Goal: Task Accomplishment & Management: Complete application form

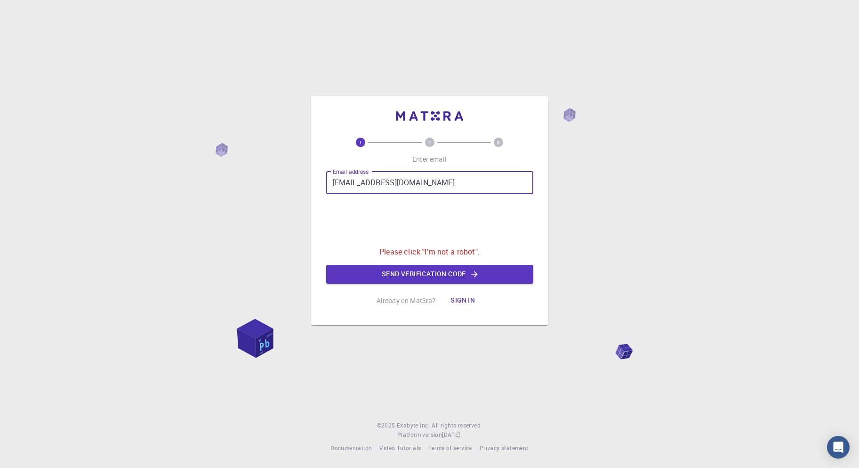
type input "[EMAIL_ADDRESS][DOMAIN_NAME]"
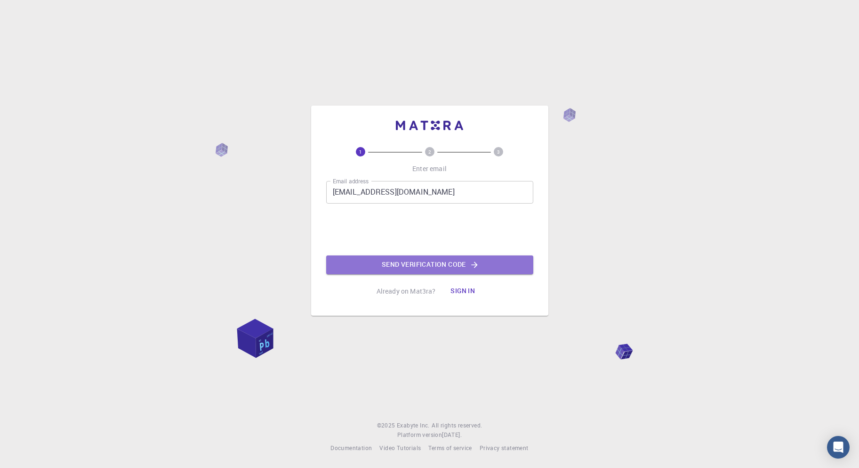
click at [415, 267] on button "Send verification code" at bounding box center [429, 264] width 207 height 19
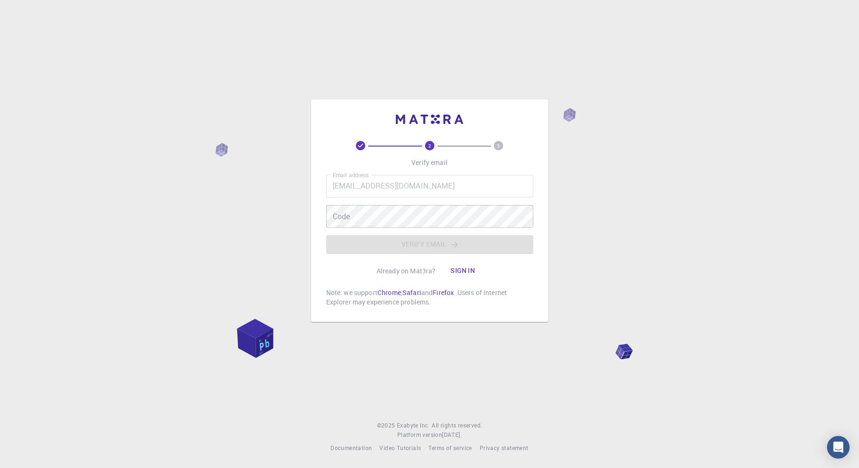
click at [339, 209] on div "Code Code" at bounding box center [429, 216] width 207 height 23
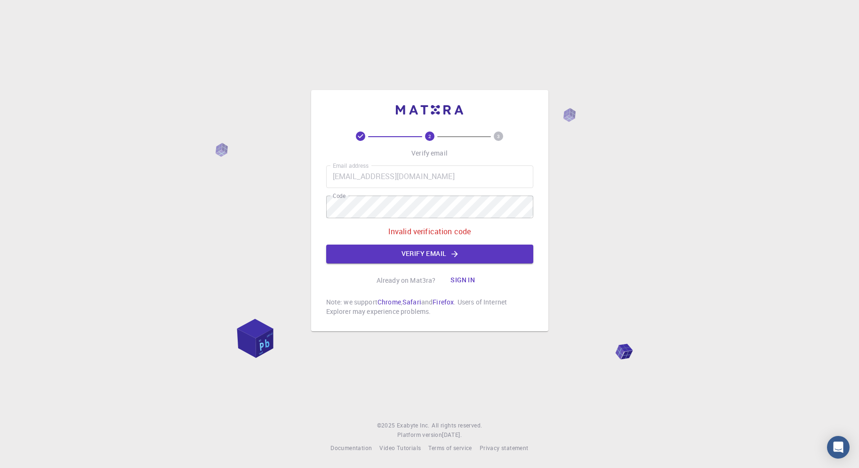
click at [775, 332] on div "2 3 Verify email Email address [EMAIL_ADDRESS][DOMAIN_NAME] Email address Code …" at bounding box center [429, 234] width 859 height 468
click at [301, 200] on div "2 3 Verify email Email address [EMAIL_ADDRESS][DOMAIN_NAME] Email address Code …" at bounding box center [429, 234] width 859 height 468
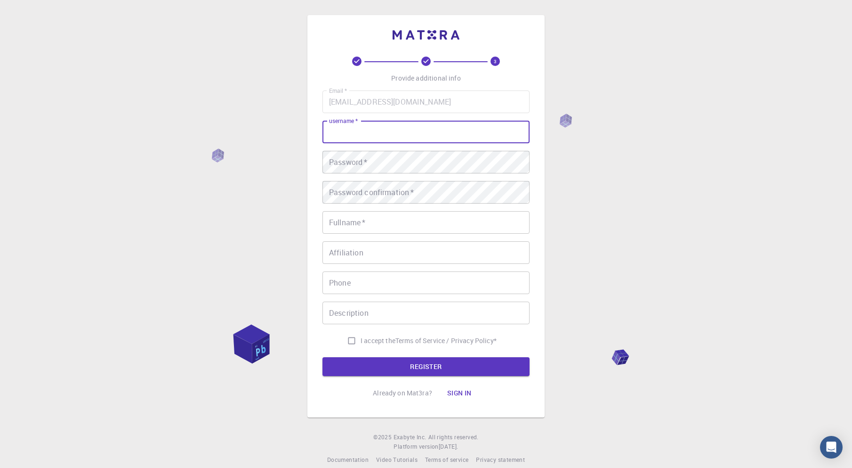
click at [387, 128] on input "username   *" at bounding box center [426, 132] width 207 height 23
type input "Sana"
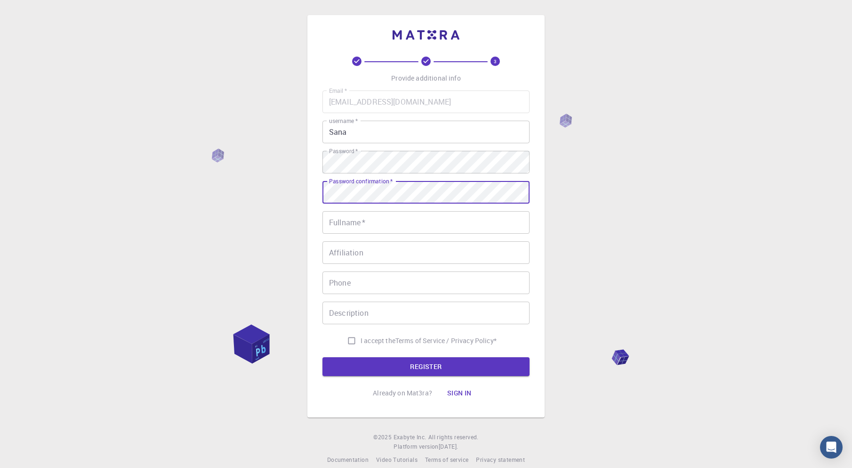
click at [349, 225] on input "Fullname   *" at bounding box center [426, 222] width 207 height 23
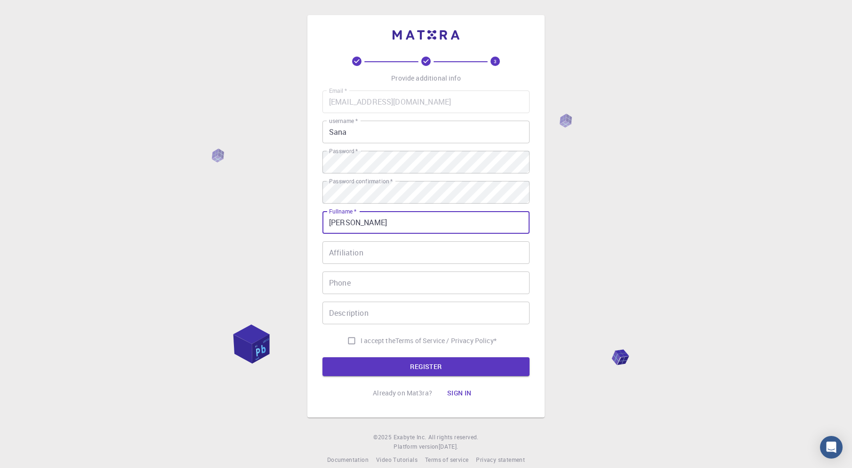
type input "[PERSON_NAME]"
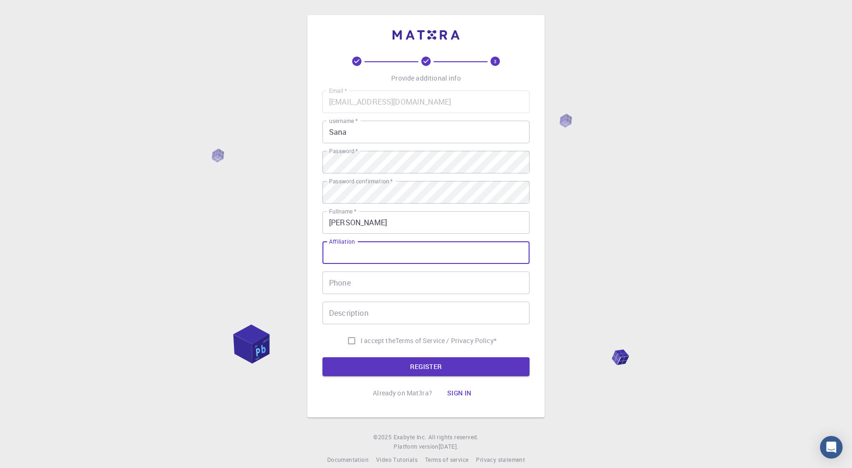
click at [362, 254] on input "Affiliation" at bounding box center [426, 252] width 207 height 23
type input "Beaconhouse"
click at [354, 289] on input "Phone" at bounding box center [426, 282] width 207 height 23
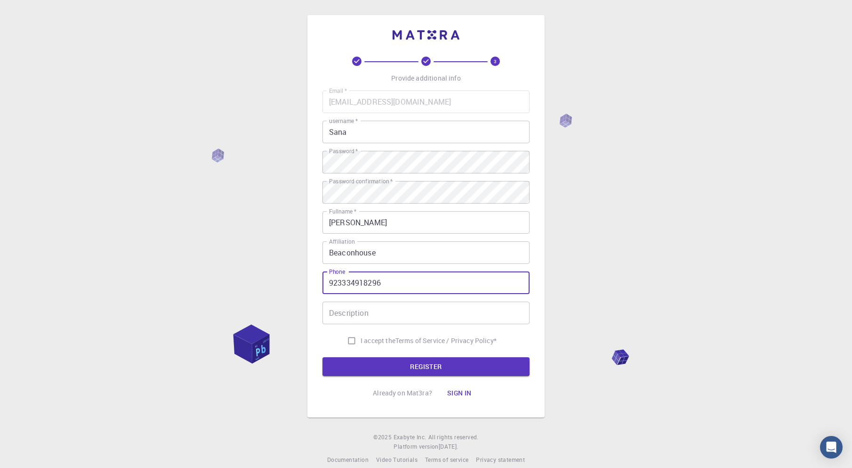
type input "923334918296"
click at [359, 318] on div "Description Description" at bounding box center [426, 312] width 207 height 23
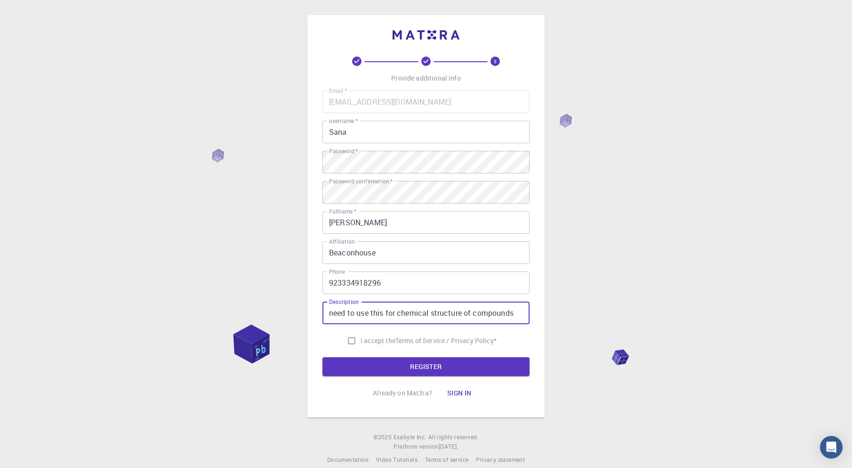
type input "need to use this for chemical structure of compounds"
click at [351, 342] on input "I accept the Terms of Service / Privacy Policy *" at bounding box center [352, 340] width 18 height 18
checkbox input "true"
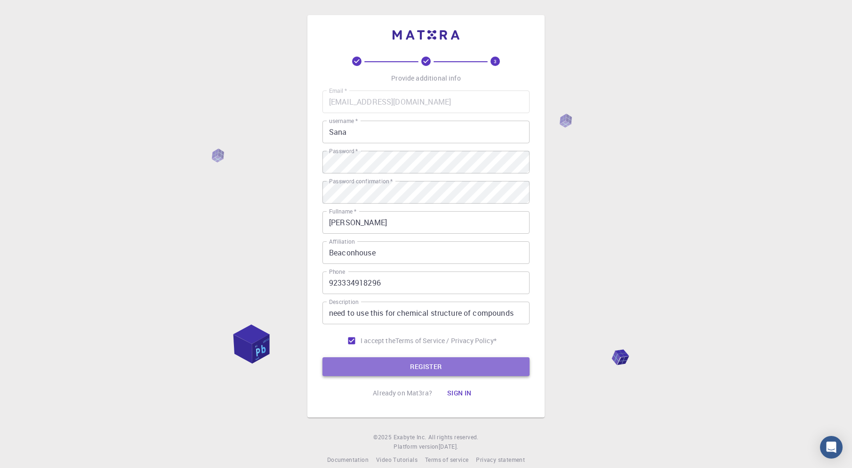
click at [403, 368] on button "REGISTER" at bounding box center [426, 366] width 207 height 19
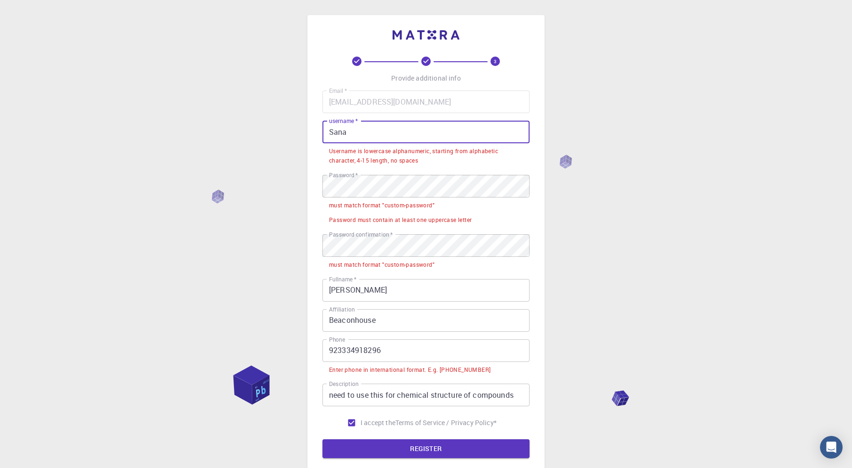
click at [333, 132] on input "Sana" at bounding box center [426, 132] width 207 height 23
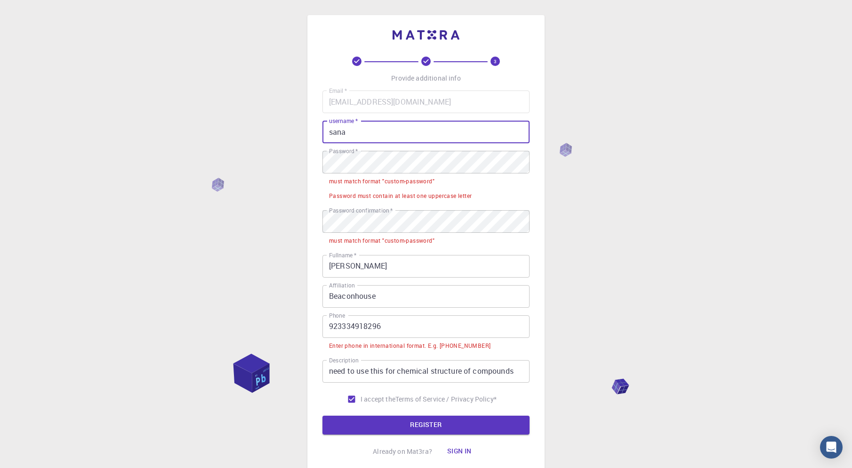
click at [371, 137] on input "sana" at bounding box center [426, 132] width 207 height 23
click at [362, 132] on input "sana" at bounding box center [426, 132] width 207 height 23
click at [347, 130] on input "sana" at bounding box center [426, 132] width 207 height 23
type input "sana"
click at [475, 188] on li "Password must contain at least one uppercase letter" at bounding box center [426, 195] width 207 height 15
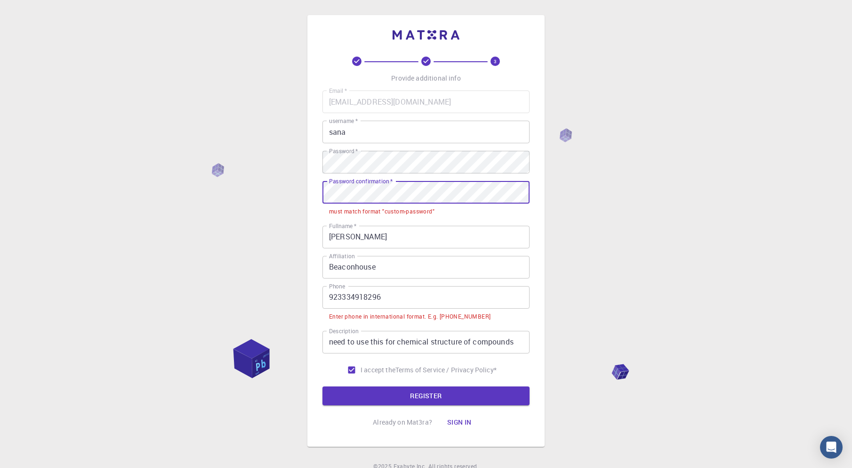
click at [316, 191] on div "3 Provide additional info Email   * [EMAIL_ADDRESS][DOMAIN_NAME] Email   * user…" at bounding box center [425, 230] width 237 height 431
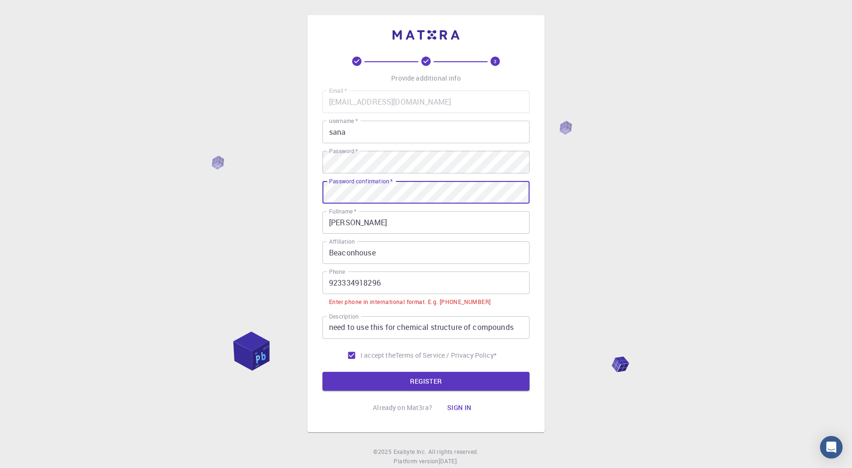
click at [329, 282] on input "923334918296" at bounding box center [426, 282] width 207 height 23
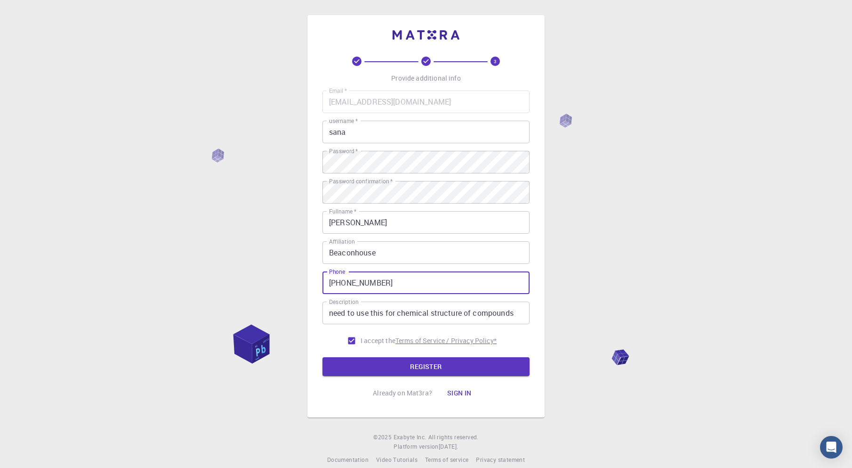
type input "[PHONE_NUMBER]"
click at [428, 372] on button "REGISTER" at bounding box center [426, 366] width 207 height 19
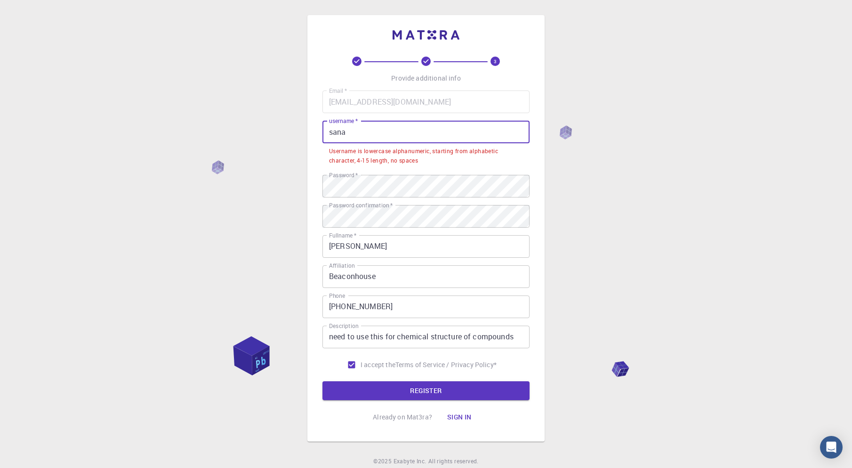
click at [392, 139] on input "sana" at bounding box center [426, 132] width 207 height 23
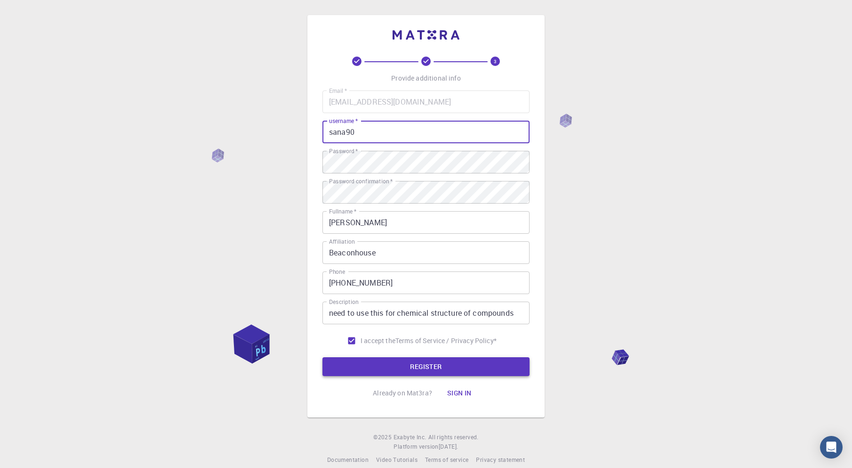
type input "sana90"
click at [371, 362] on button "REGISTER" at bounding box center [426, 366] width 207 height 19
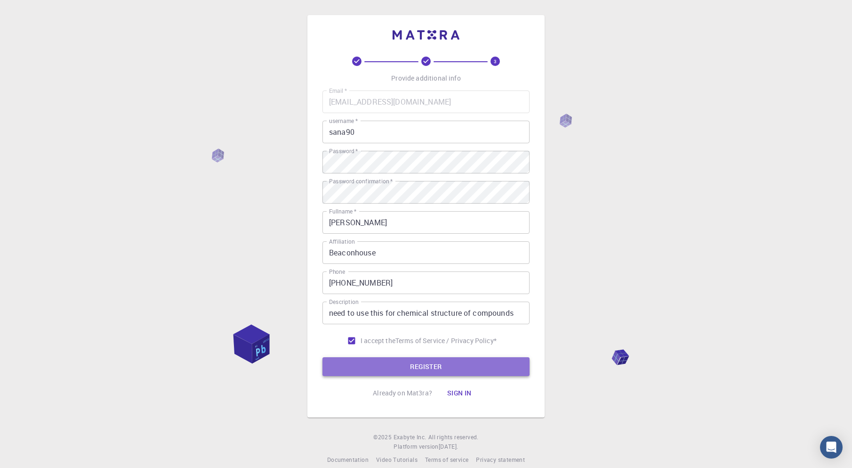
click at [432, 362] on button "REGISTER" at bounding box center [426, 366] width 207 height 19
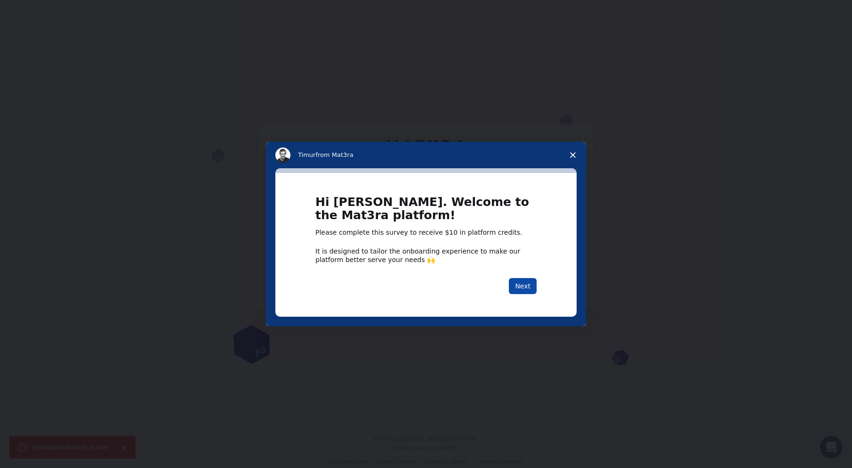
click at [533, 287] on button "Next" at bounding box center [523, 286] width 28 height 16
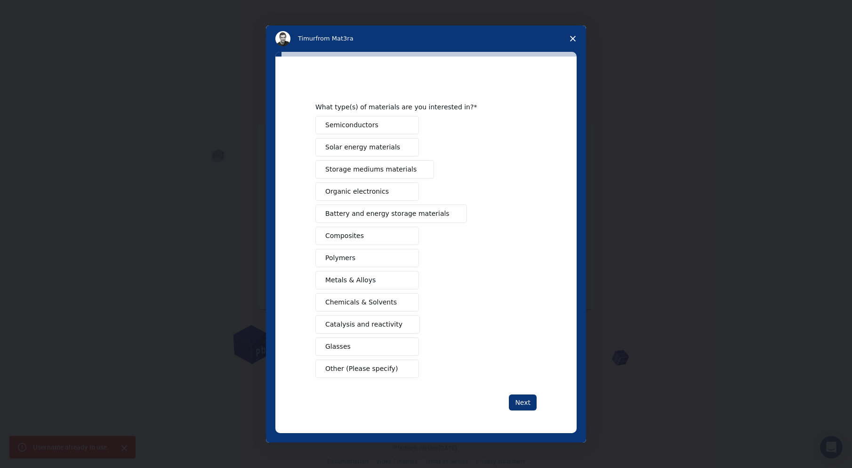
click at [347, 260] on span "Polymers" at bounding box center [340, 258] width 30 height 10
click at [347, 277] on span "Metals & Alloys" at bounding box center [350, 280] width 50 height 10
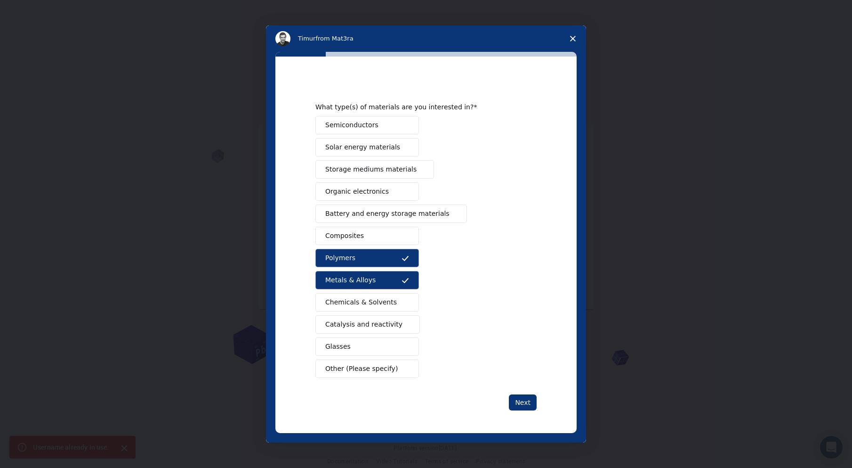
click at [360, 306] on span "Chemicals & Solvents" at bounding box center [361, 302] width 72 height 10
click at [361, 325] on span "Catalysis and reactivity" at bounding box center [363, 324] width 77 height 10
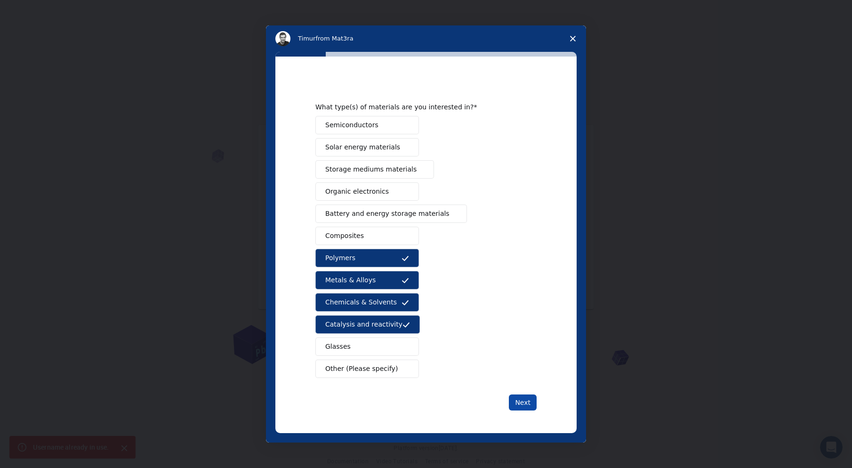
click at [525, 407] on button "Next" at bounding box center [523, 402] width 28 height 16
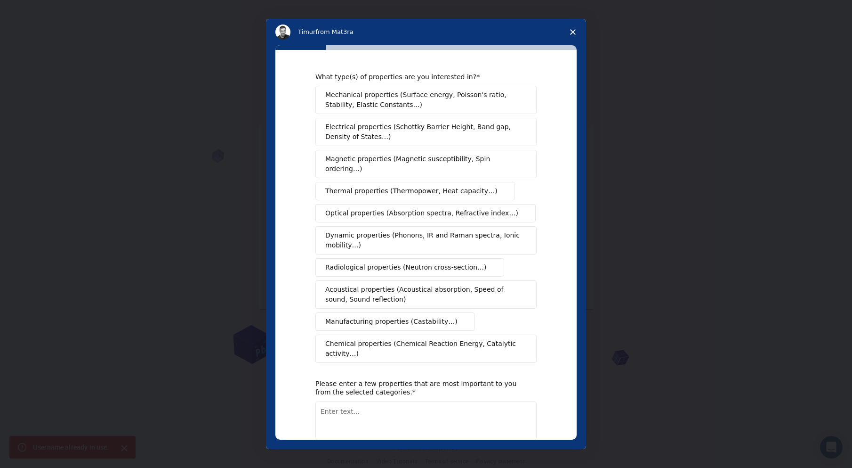
click at [375, 339] on span "Chemical properties (Chemical Reaction Energy, Catalytic activity…)" at bounding box center [422, 349] width 195 height 20
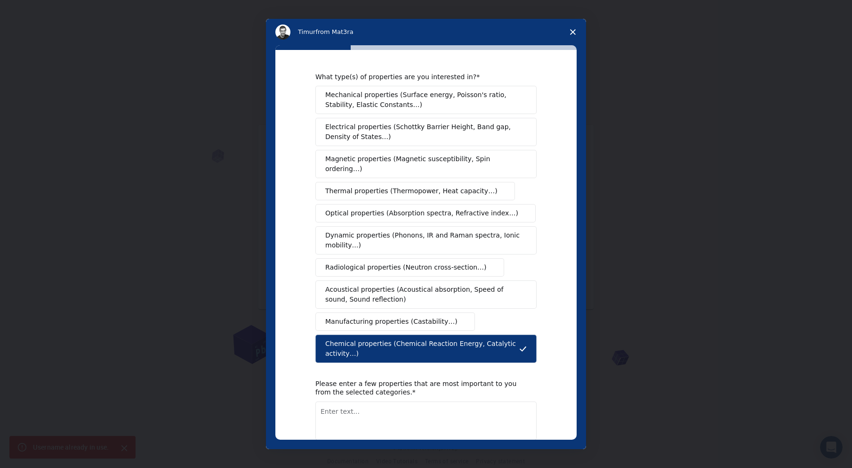
scroll to position [36, 0]
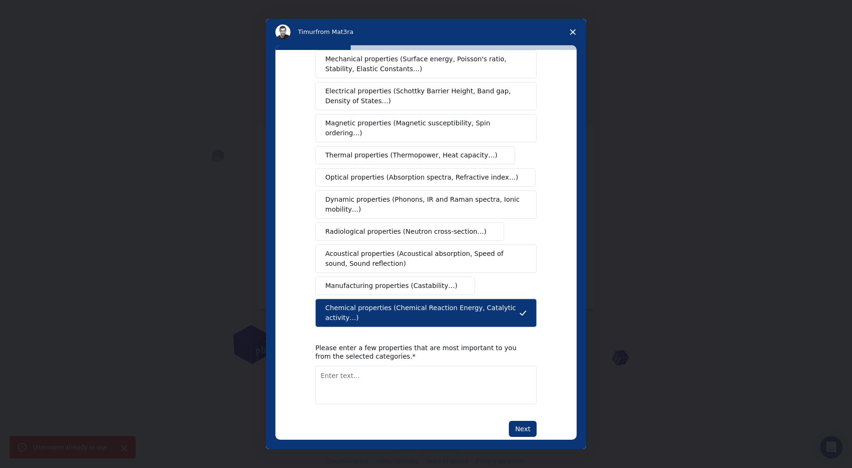
click at [356, 365] on textarea "Enter text..." at bounding box center [425, 384] width 221 height 39
type textarea "structure of organic compounds and polymers"
click at [524, 420] on button "Next" at bounding box center [523, 428] width 28 height 16
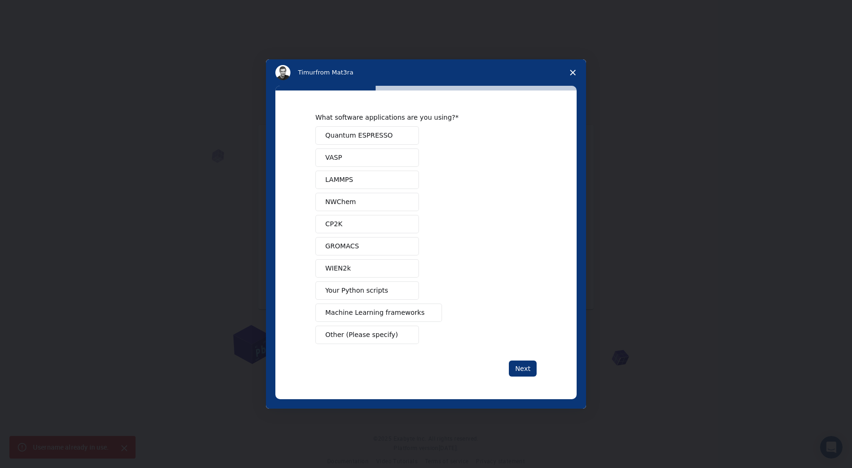
click at [355, 288] on span "Your Python scripts" at bounding box center [356, 290] width 63 height 10
click at [524, 368] on button "Next" at bounding box center [523, 368] width 28 height 16
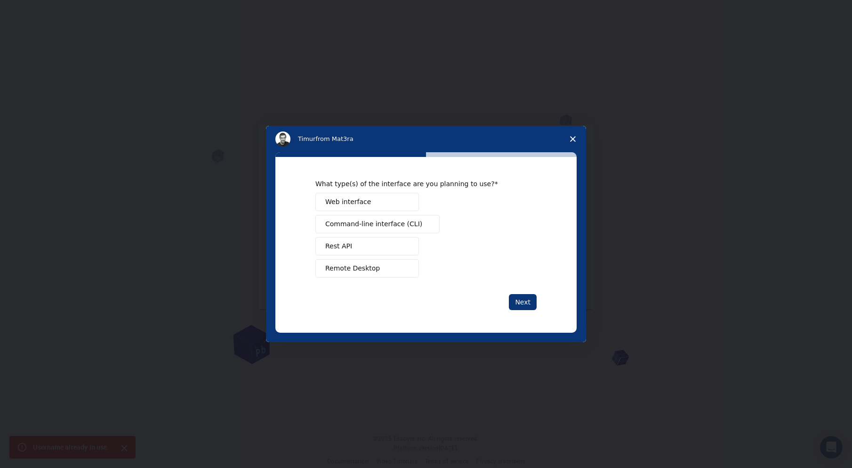
click at [354, 202] on span "Web interface" at bounding box center [348, 202] width 46 height 10
click at [530, 306] on button "Next" at bounding box center [523, 302] width 28 height 16
click at [337, 242] on span "Teach" at bounding box center [334, 246] width 19 height 10
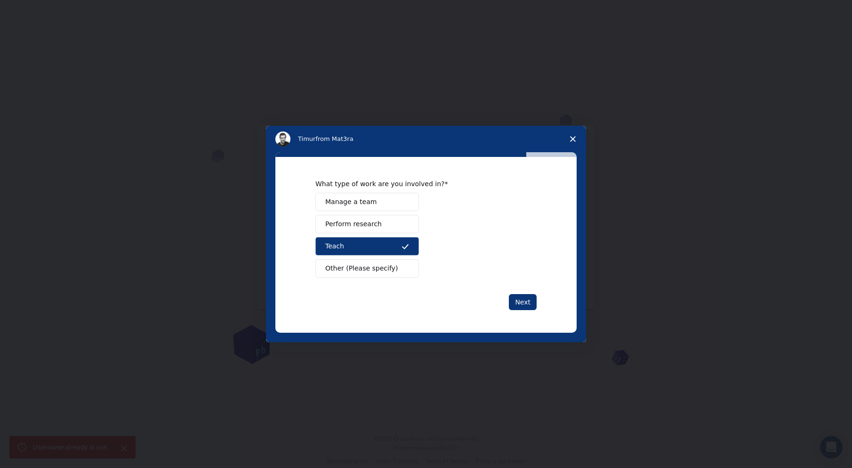
drag, startPoint x: 516, startPoint y: 287, endPoint x: 517, endPoint y: 293, distance: 6.2
click at [516, 288] on div "What type of work are you involved in? Manage a team Perform research Teach Oth…" at bounding box center [425, 244] width 221 height 130
click at [519, 296] on button "Next" at bounding box center [523, 302] width 28 height 16
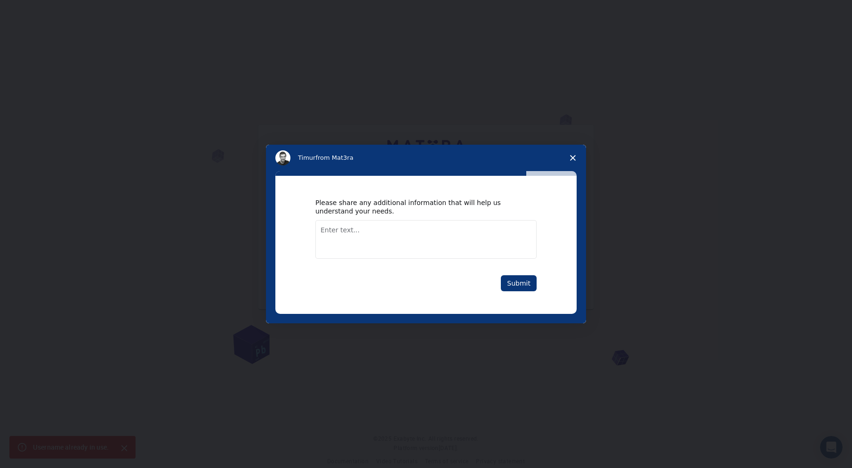
click at [358, 231] on textarea "Enter text..." at bounding box center [425, 239] width 221 height 39
type textarea "polymers synthesis"
click at [516, 280] on button "Submit" at bounding box center [519, 283] width 36 height 16
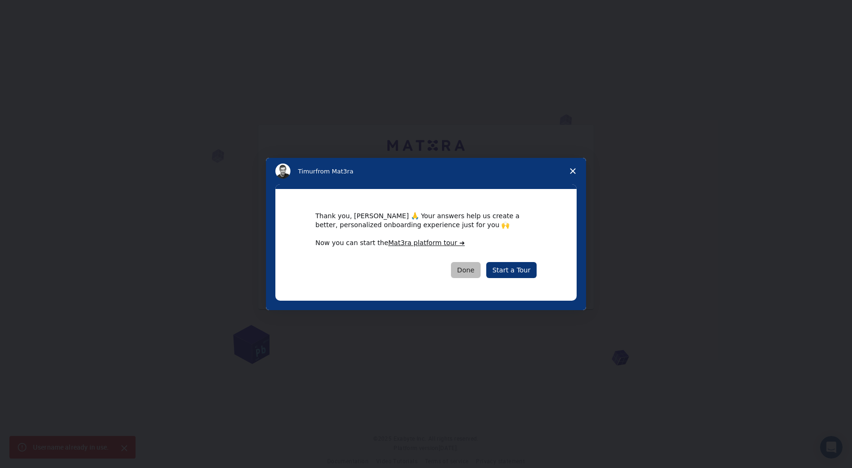
click at [476, 269] on button "Done" at bounding box center [466, 270] width 30 height 16
